Goal: Task Accomplishment & Management: Use online tool/utility

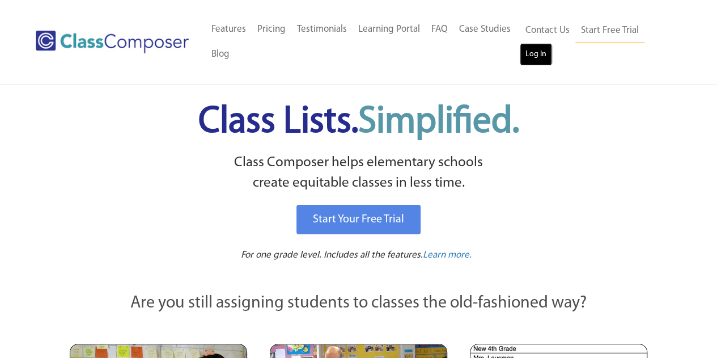
click at [531, 60] on link "Log In" at bounding box center [536, 54] width 32 height 23
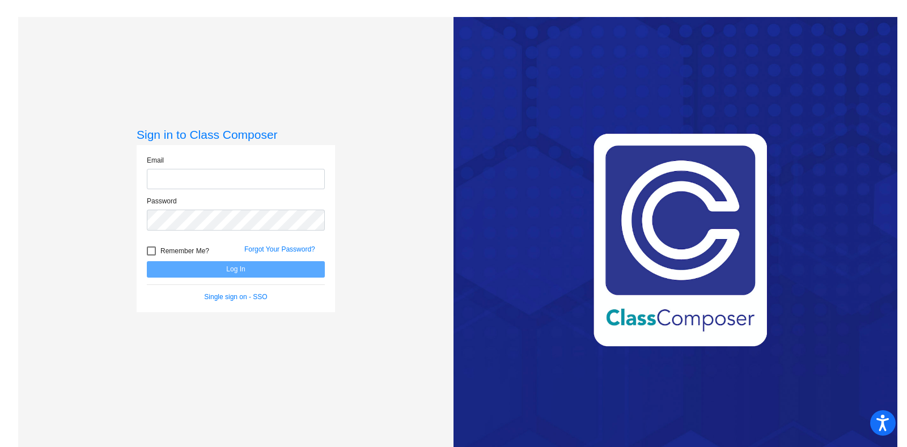
type input "[PERSON_NAME][EMAIL_ADDRESS][PERSON_NAME][DOMAIN_NAME]"
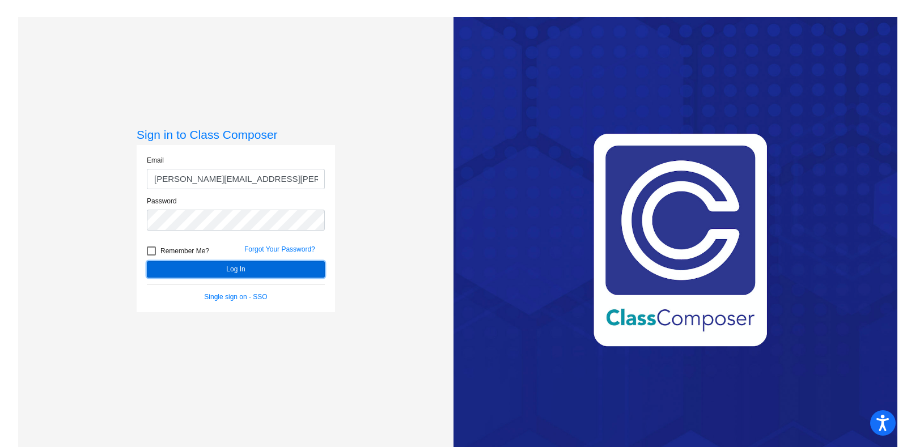
click at [171, 269] on button "Log In" at bounding box center [236, 269] width 178 height 16
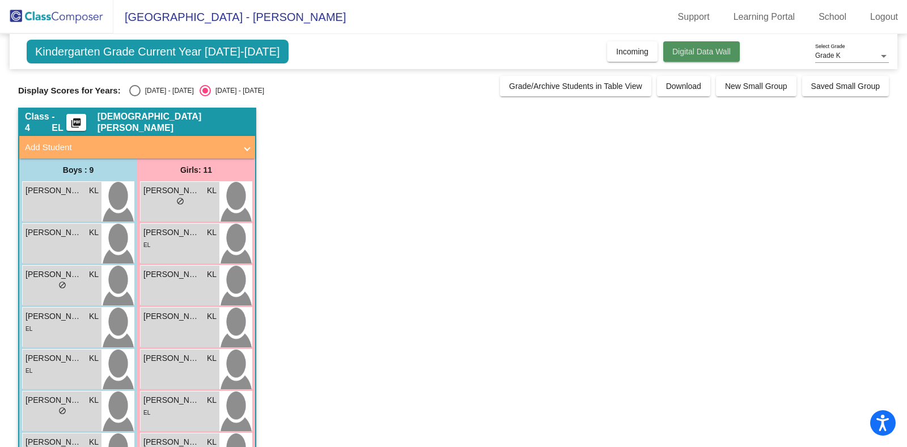
click at [708, 57] on button "Digital Data Wall" at bounding box center [701, 51] width 77 height 20
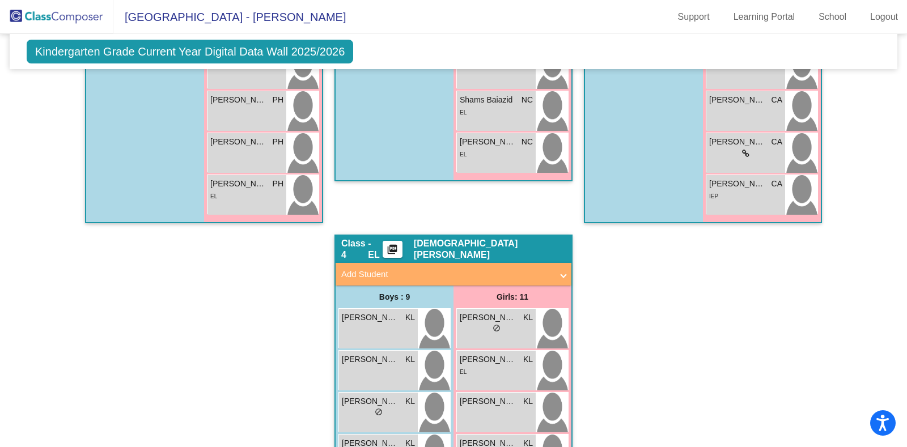
scroll to position [646, 0]
